Goal: Browse casually: Explore the website without a specific task or goal

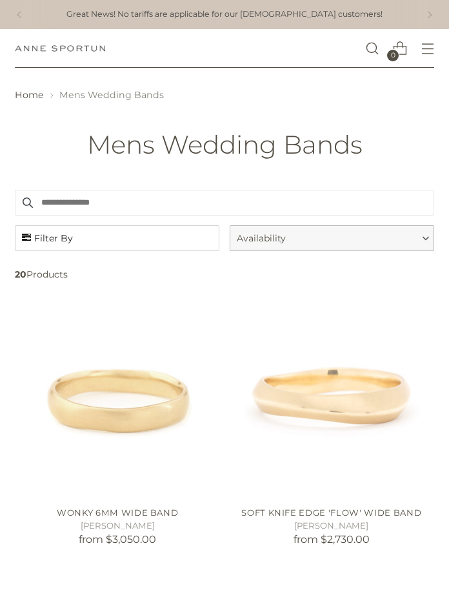
click at [59, 46] on img "Anne Sportun Fine Jewellery" at bounding box center [60, 48] width 90 height 6
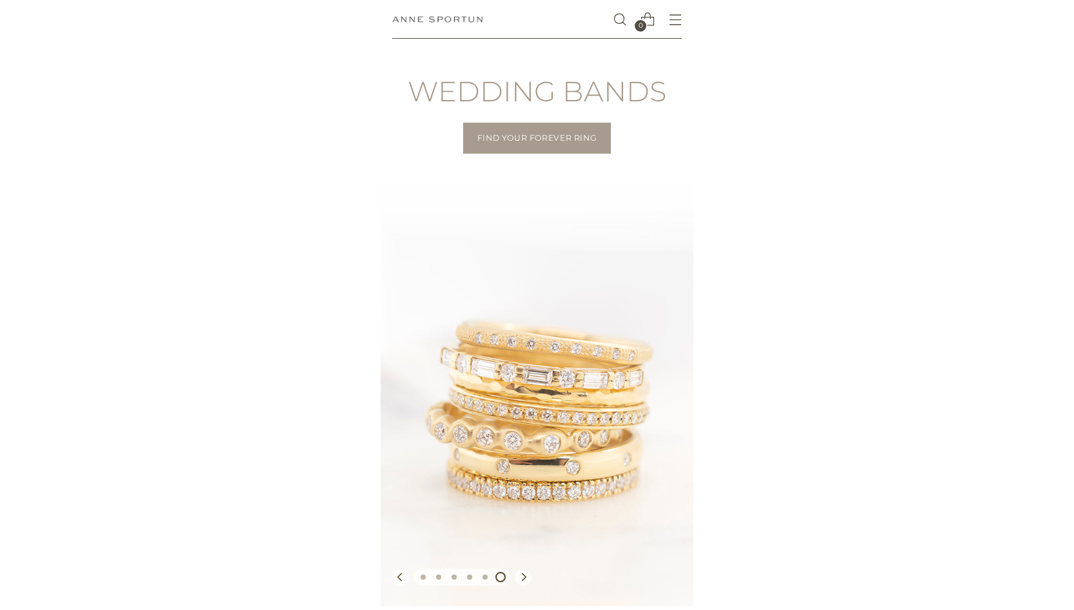
scroll to position [52, 0]
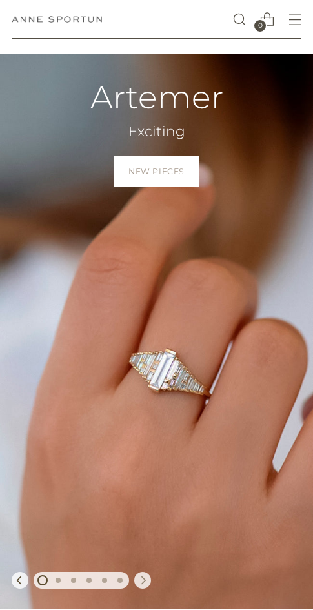
click at [143, 580] on icon "Move to next carousel slide" at bounding box center [143, 579] width 9 height 9
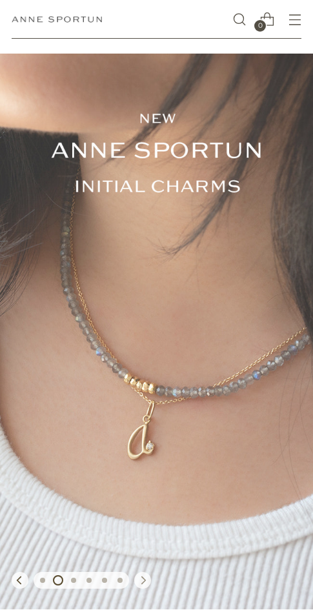
click at [143, 580] on icon "Move to next carousel slide" at bounding box center [143, 579] width 9 height 9
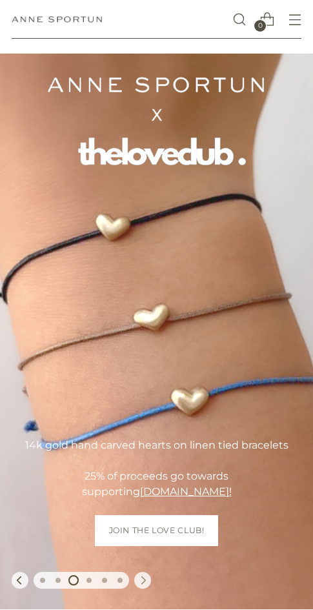
click at [143, 580] on icon "Move to next carousel slide" at bounding box center [143, 579] width 9 height 9
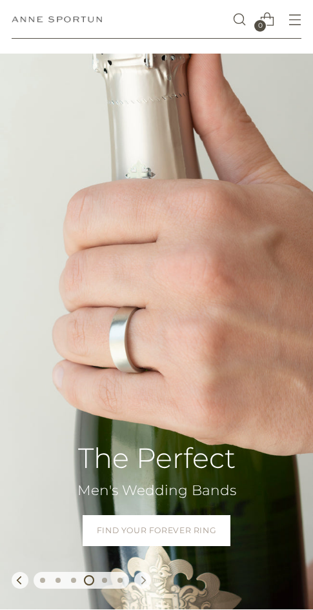
click at [143, 580] on icon "Move to next carousel slide" at bounding box center [143, 579] width 9 height 9
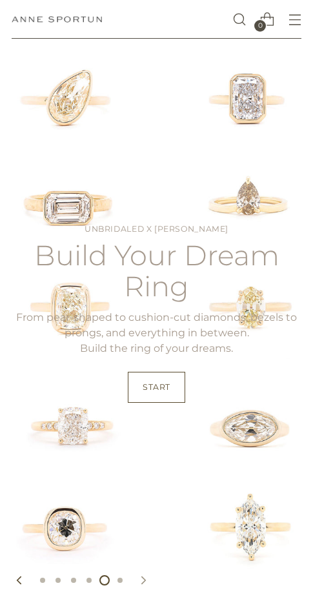
click at [143, 580] on icon "Move to next carousel slide" at bounding box center [143, 579] width 9 height 9
